Goal: Task Accomplishment & Management: Complete application form

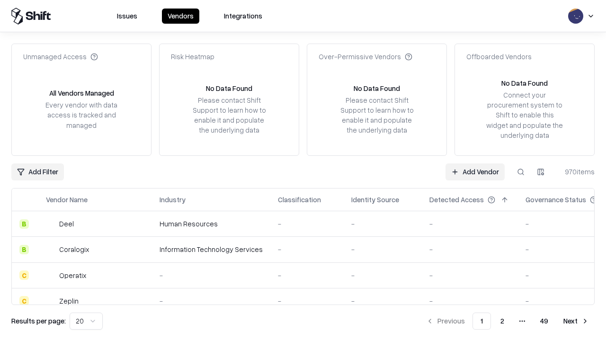
click at [475, 172] on link "Add Vendor" at bounding box center [475, 171] width 59 height 17
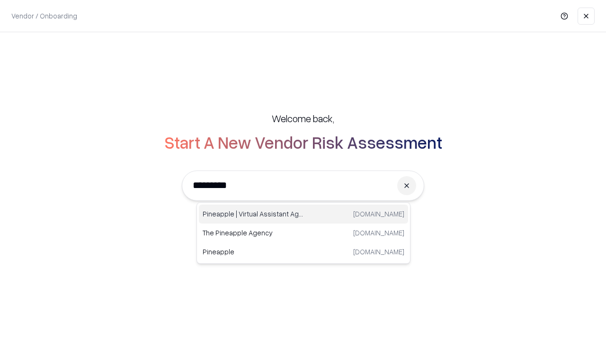
click at [304, 214] on div "Pineapple | Virtual Assistant Agency [DOMAIN_NAME]" at bounding box center [303, 214] width 209 height 19
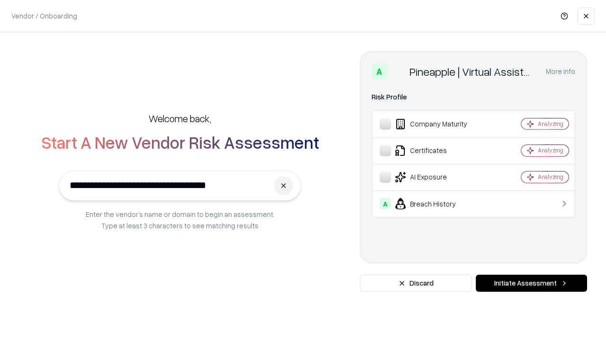
type input "**********"
click at [532, 283] on button "Initiate Assessment" at bounding box center [531, 283] width 111 height 17
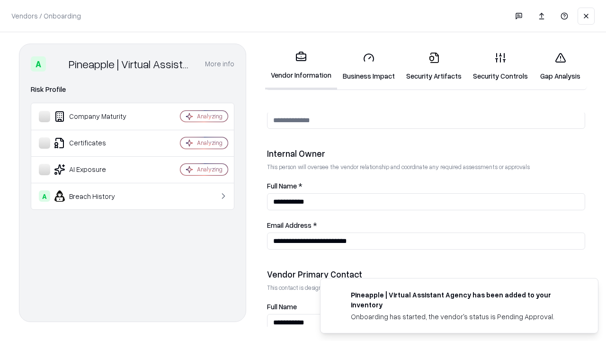
scroll to position [491, 0]
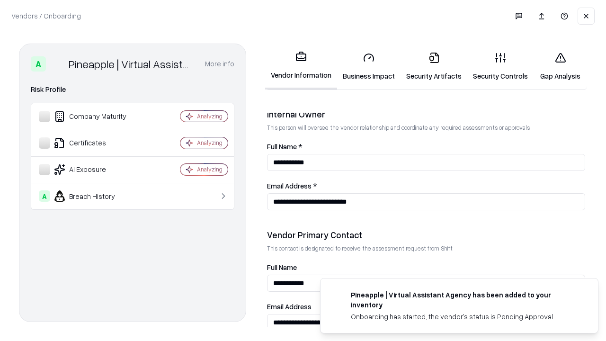
click at [369, 66] on link "Business Impact" at bounding box center [368, 67] width 63 height 44
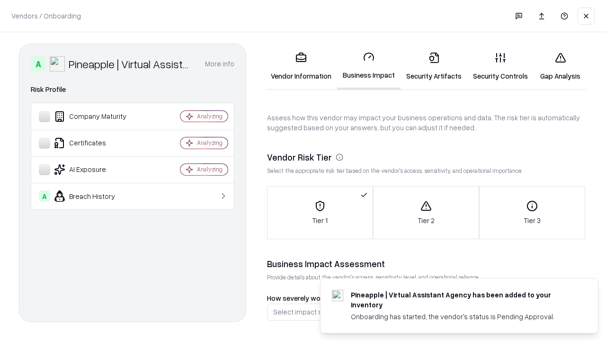
click at [560, 66] on link "Gap Analysis" at bounding box center [561, 67] width 54 height 44
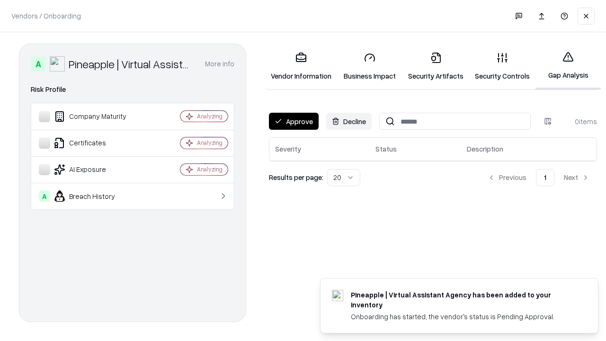
click at [294, 121] on button "Approve" at bounding box center [294, 121] width 50 height 17
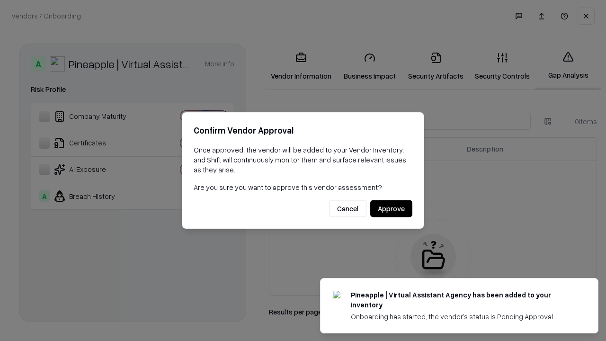
click at [391, 208] on button "Approve" at bounding box center [391, 208] width 42 height 17
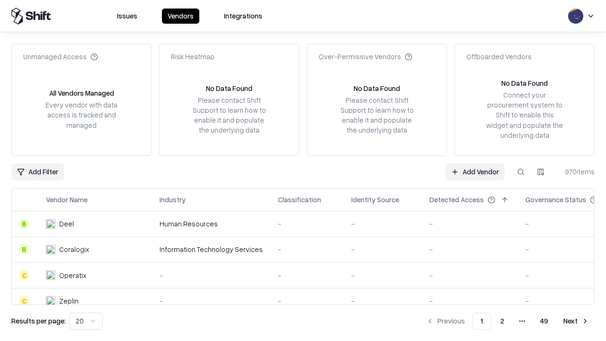
type input "**********"
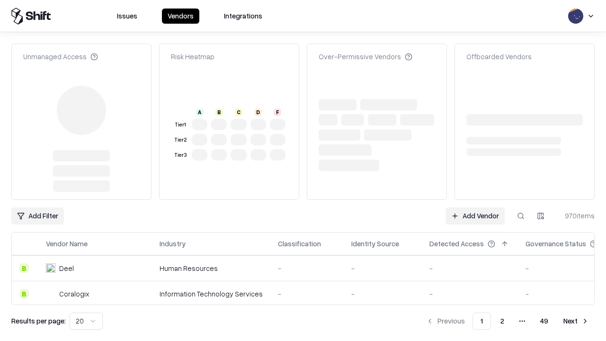
click at [475, 216] on link "Add Vendor" at bounding box center [475, 216] width 59 height 17
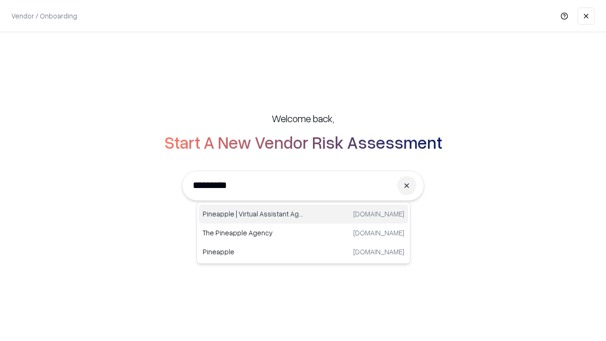
click at [304, 214] on div "Pineapple | Virtual Assistant Agency [DOMAIN_NAME]" at bounding box center [303, 214] width 209 height 19
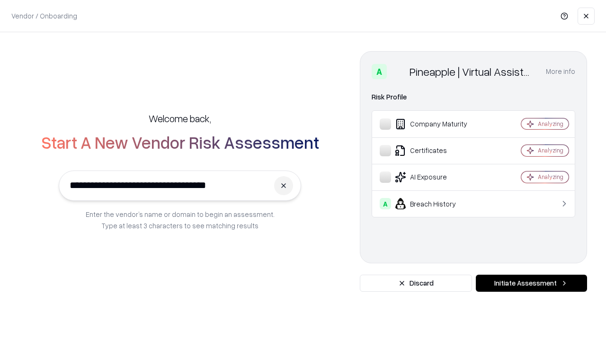
type input "**********"
click at [532, 283] on button "Initiate Assessment" at bounding box center [531, 283] width 111 height 17
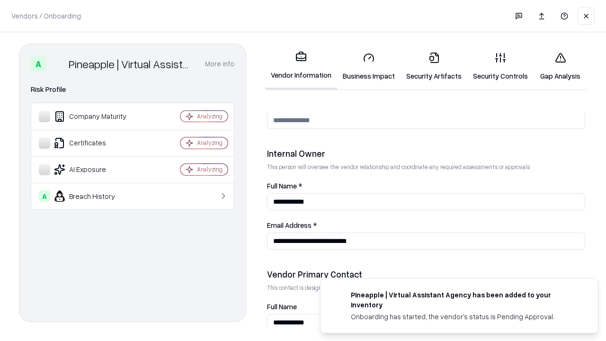
scroll to position [491, 0]
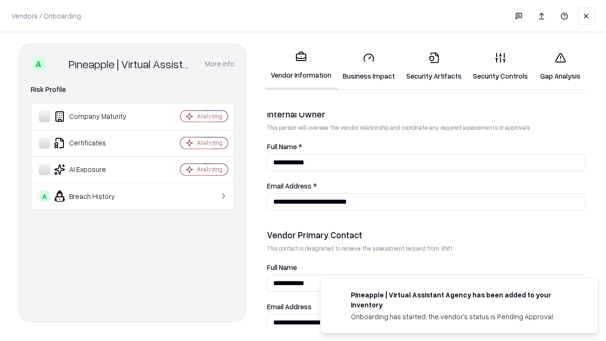
click at [560, 66] on link "Gap Analysis" at bounding box center [561, 67] width 54 height 44
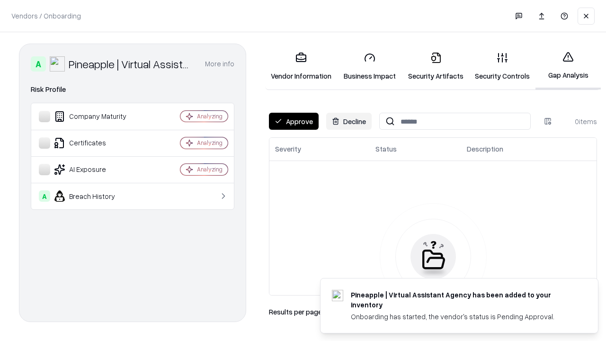
click at [294, 121] on button "Approve" at bounding box center [294, 121] width 50 height 17
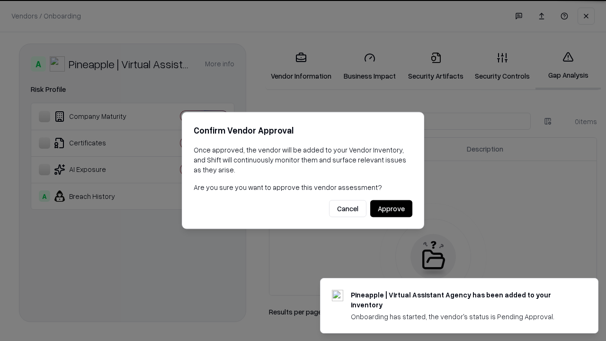
click at [391, 208] on button "Approve" at bounding box center [391, 208] width 42 height 17
